Goal: Information Seeking & Learning: Learn about a topic

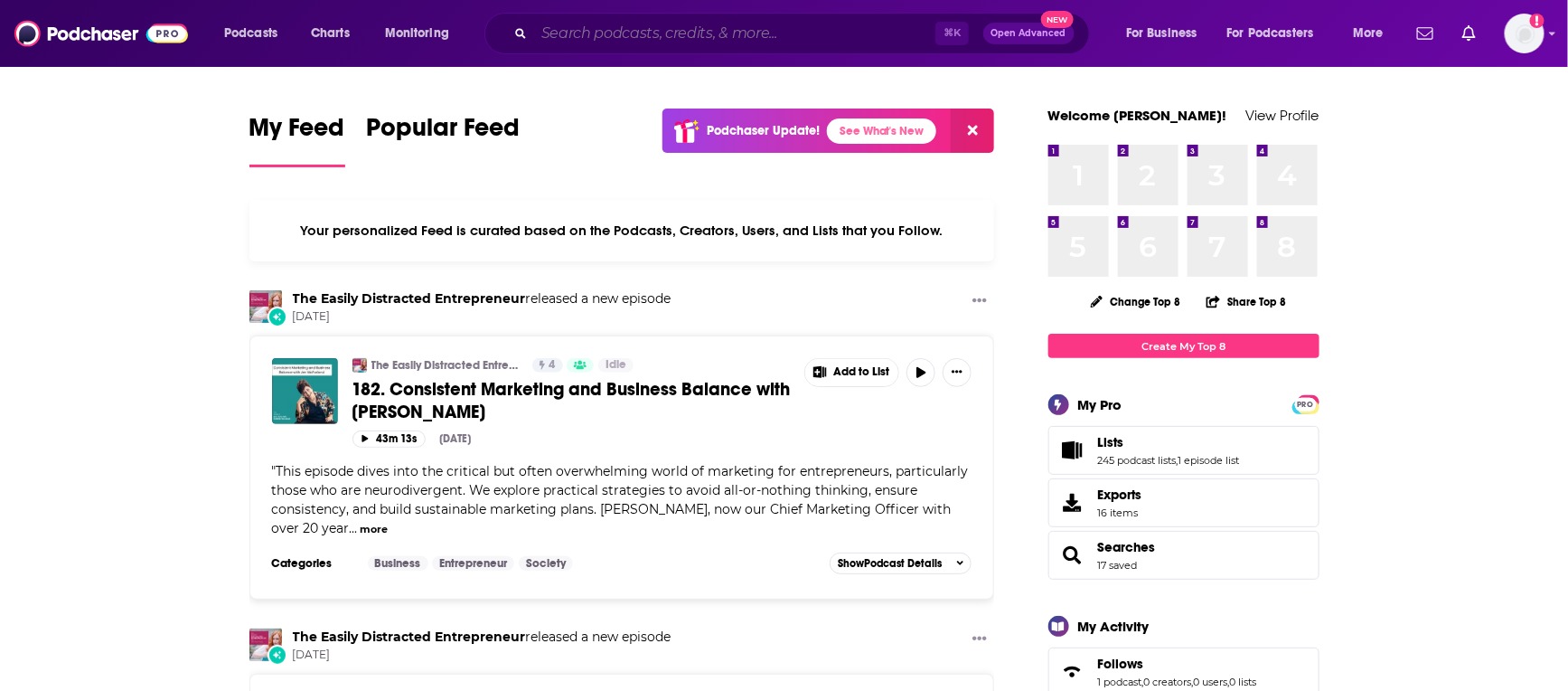
click at [795, 23] on input "Search podcasts, credits, & more..." at bounding box center [734, 32] width 402 height 29
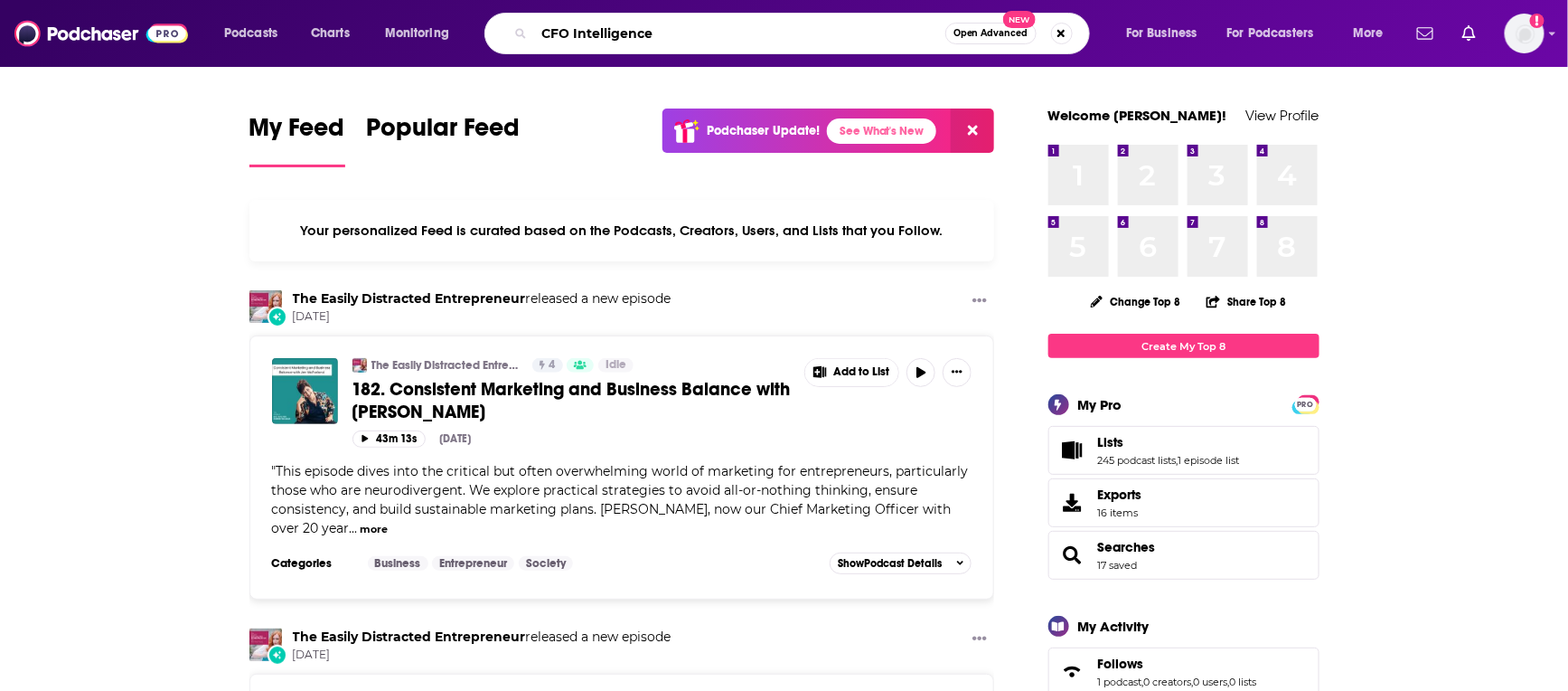
type input "CFO Intelligence"
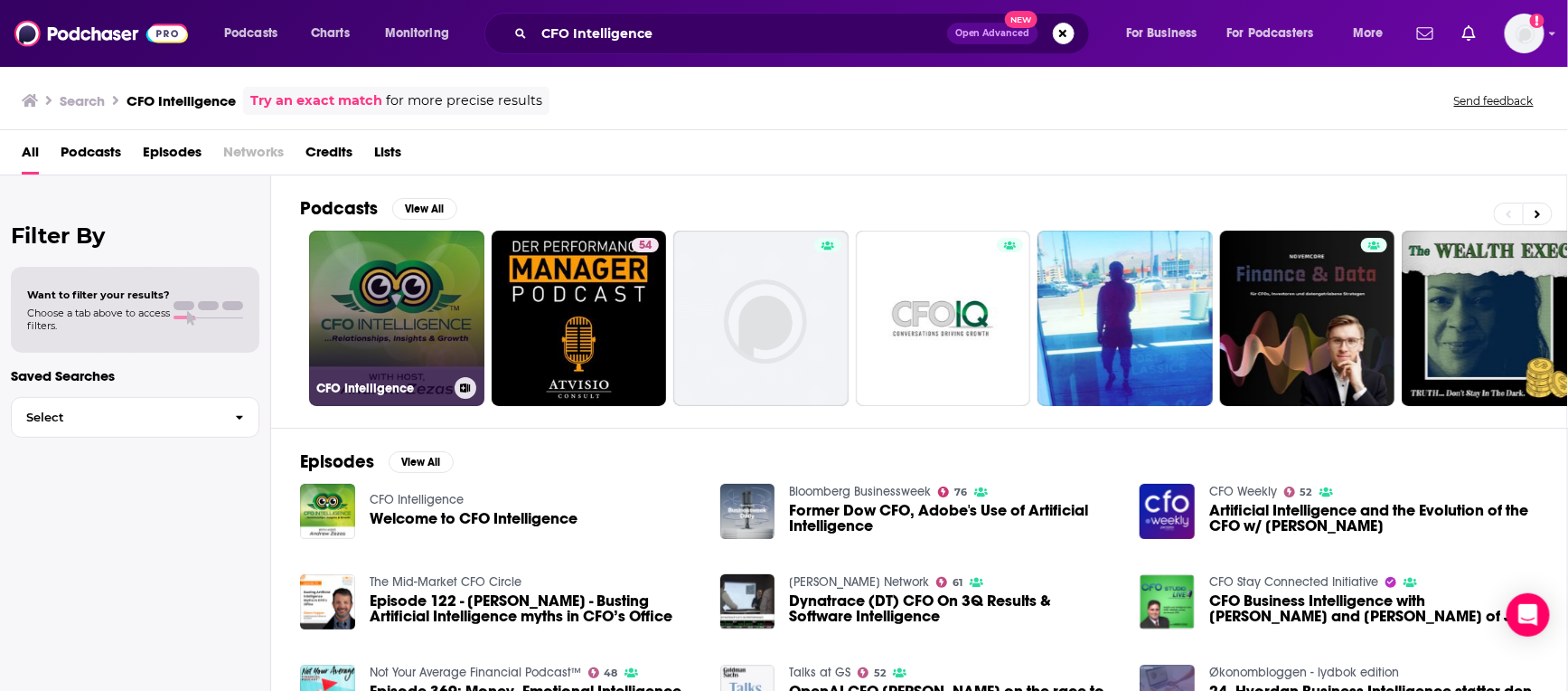
click at [432, 327] on link "CFO Intelligence" at bounding box center [396, 318] width 175 height 175
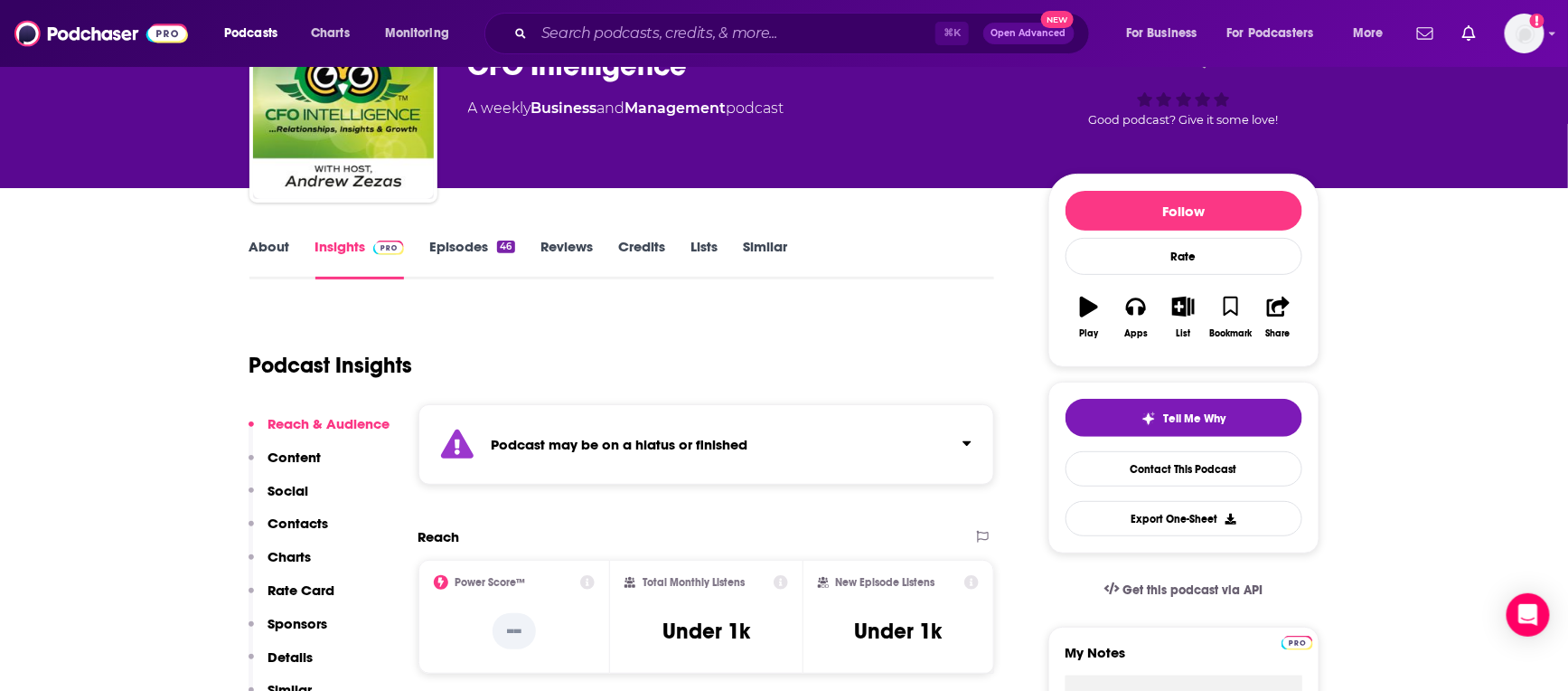
scroll to position [85, 0]
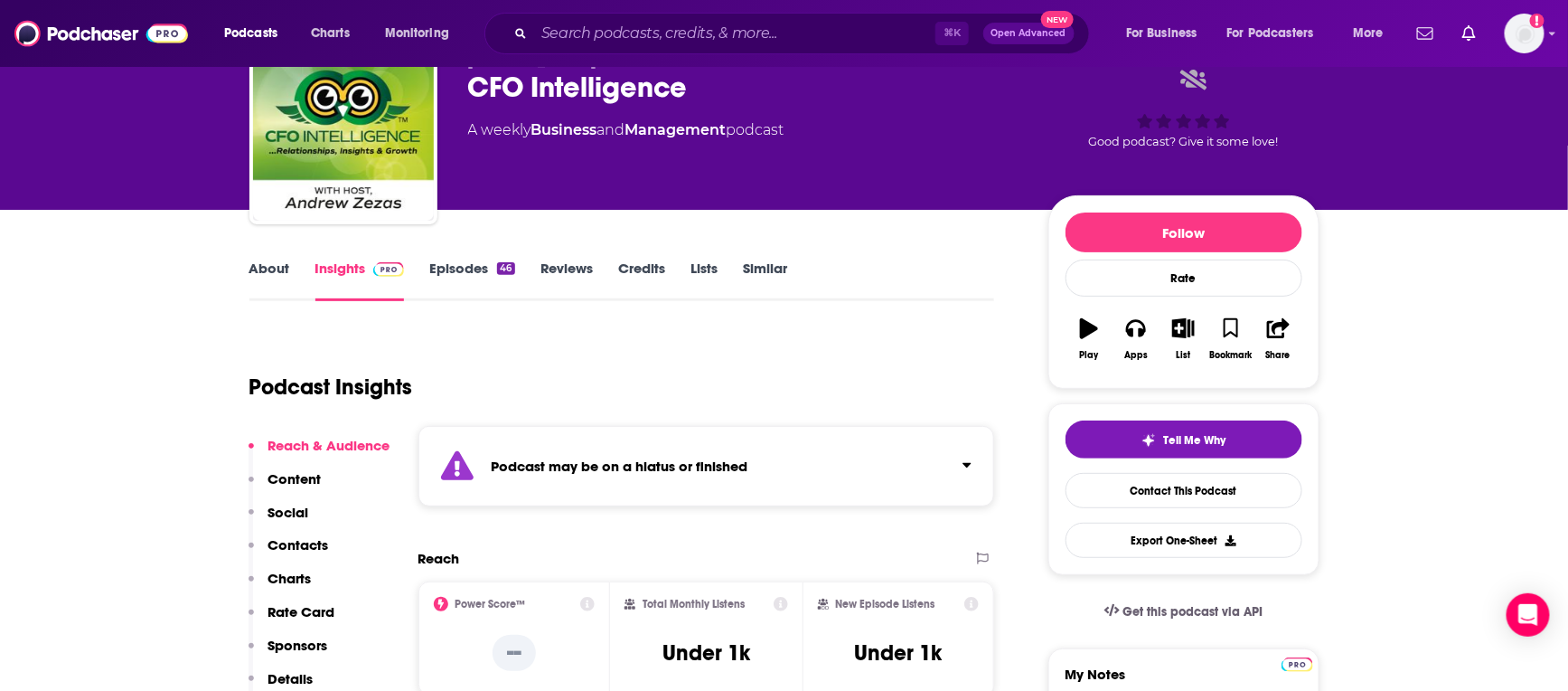
click at [271, 284] on link "About" at bounding box center [270, 280] width 41 height 42
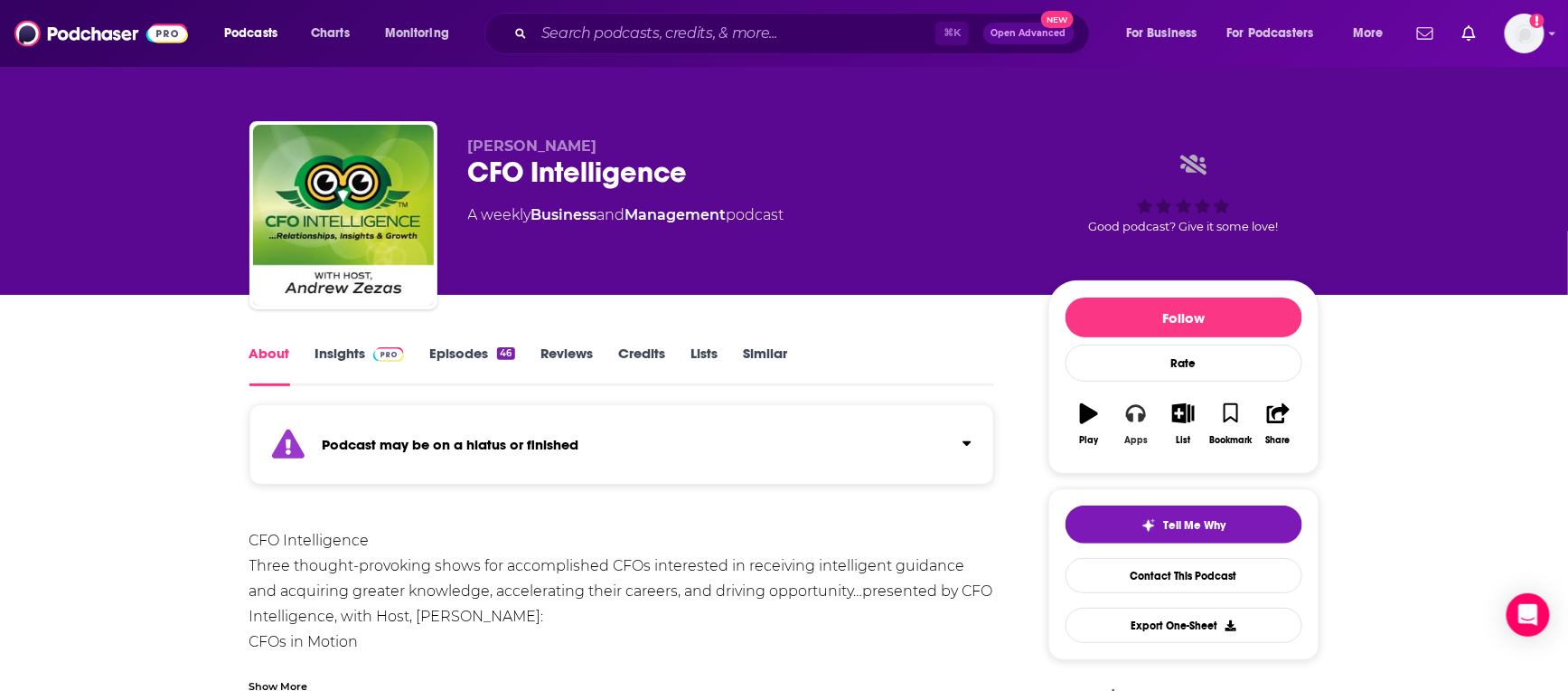
click at [1150, 424] on button "Apps" at bounding box center [1136, 424] width 47 height 65
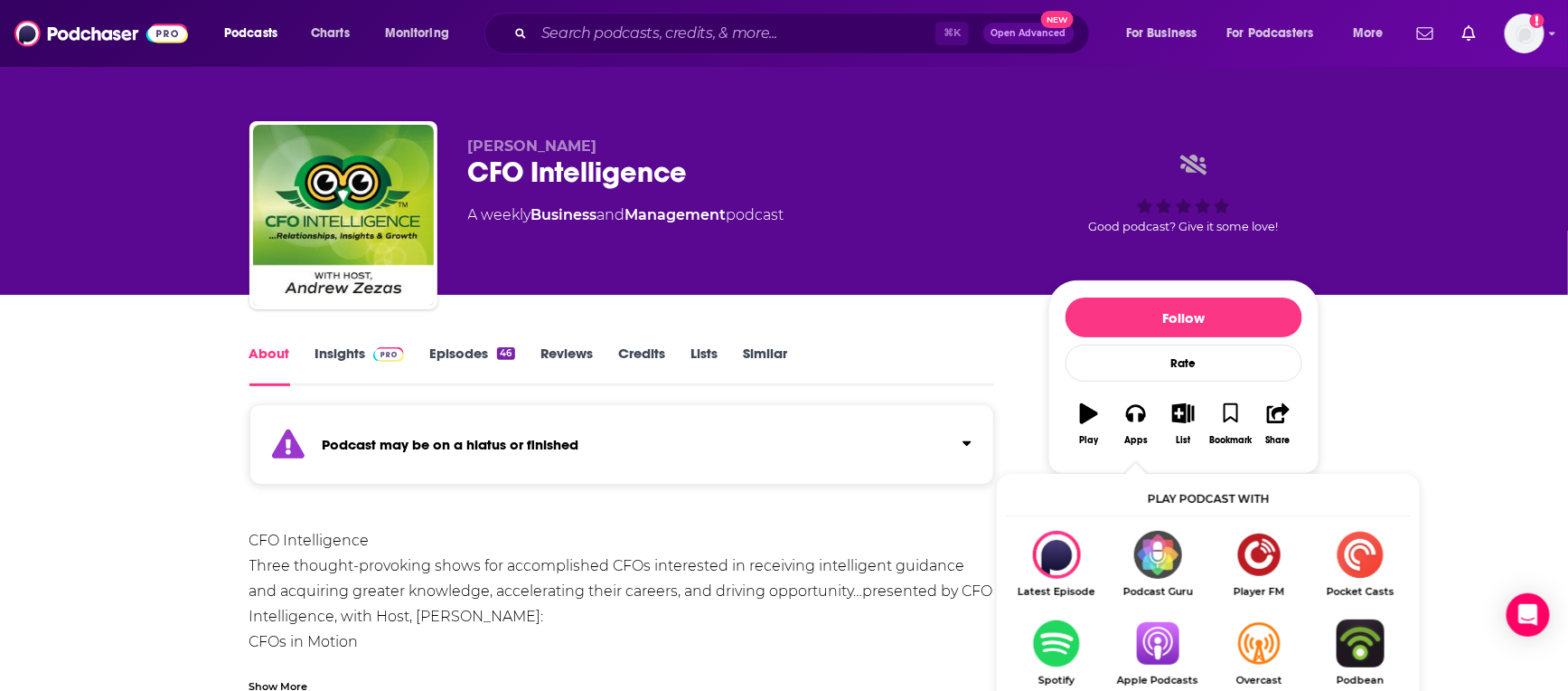
click at [1159, 644] on img "Show Listen On dropdown" at bounding box center [1157, 644] width 101 height 48
